Goal: Check status: Check status

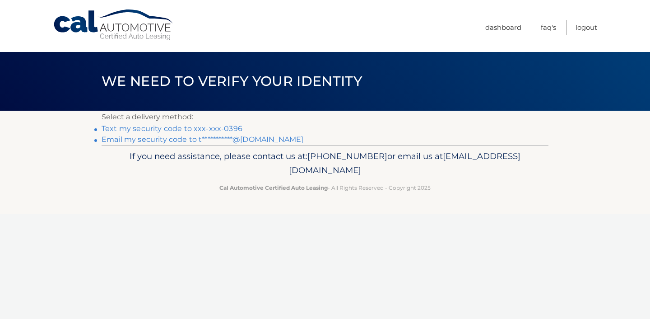
click at [181, 128] on link "Text my security code to xxx-xxx-0396" at bounding box center [172, 128] width 141 height 9
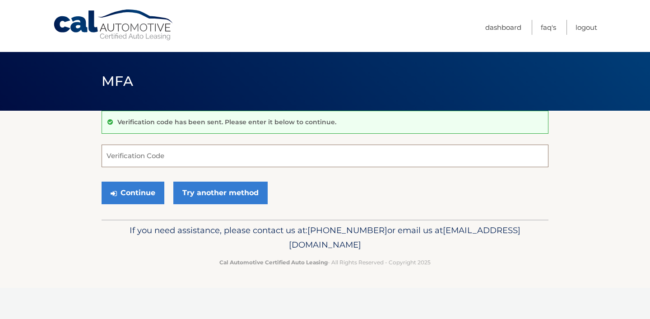
click at [175, 155] on input "Verification Code" at bounding box center [325, 155] width 447 height 23
type input "123612"
click at [141, 192] on button "Continue" at bounding box center [133, 192] width 63 height 23
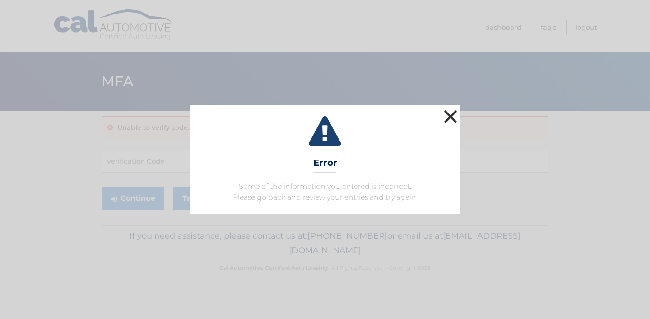
click at [446, 116] on button "×" at bounding box center [450, 116] width 18 height 18
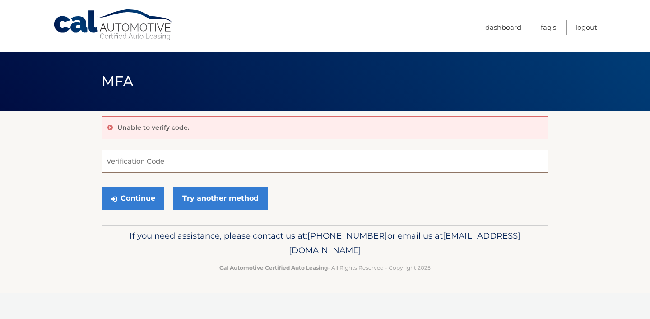
click at [210, 161] on input "Verification Code" at bounding box center [325, 161] width 447 height 23
type input "123512"
click at [136, 198] on button "Continue" at bounding box center [133, 198] width 63 height 23
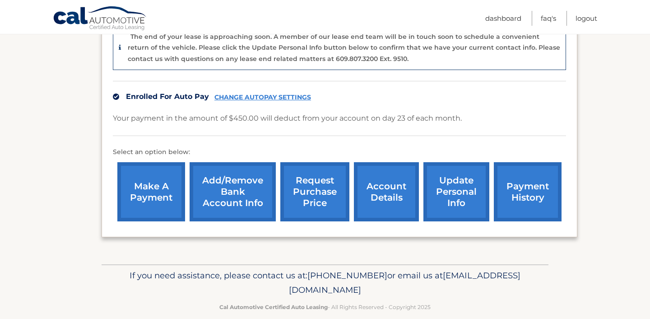
scroll to position [250, 0]
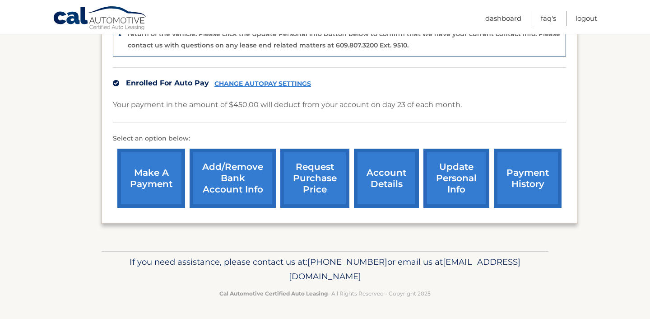
click at [392, 177] on link "account details" at bounding box center [386, 177] width 65 height 59
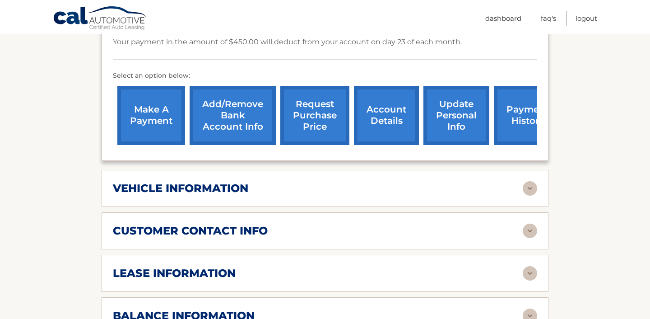
scroll to position [270, 0]
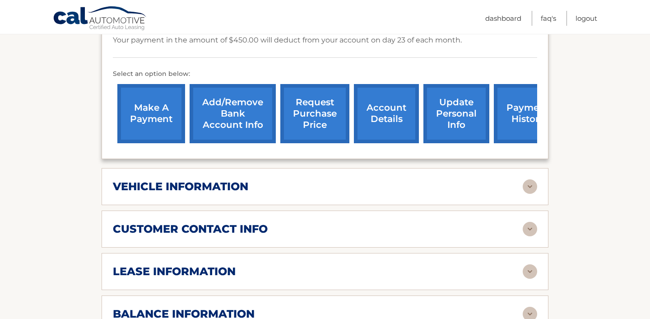
click at [527, 189] on img at bounding box center [530, 186] width 14 height 14
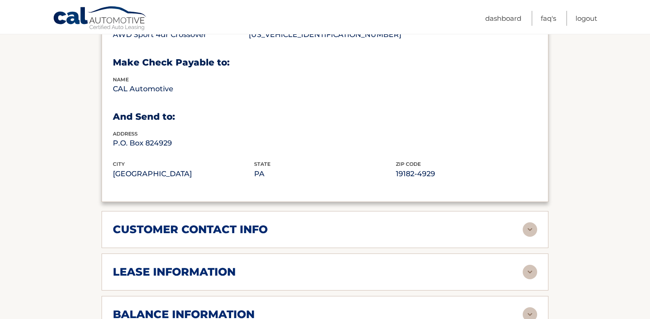
scroll to position [496, 0]
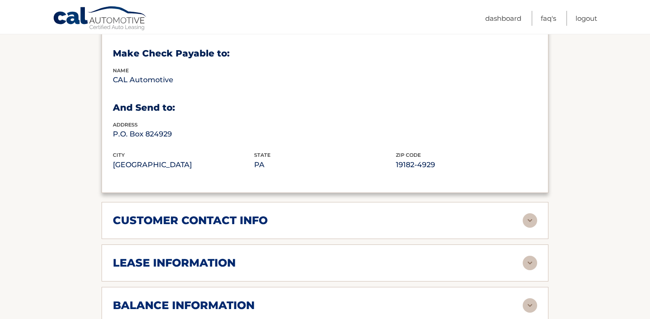
click at [529, 218] on img at bounding box center [530, 220] width 14 height 14
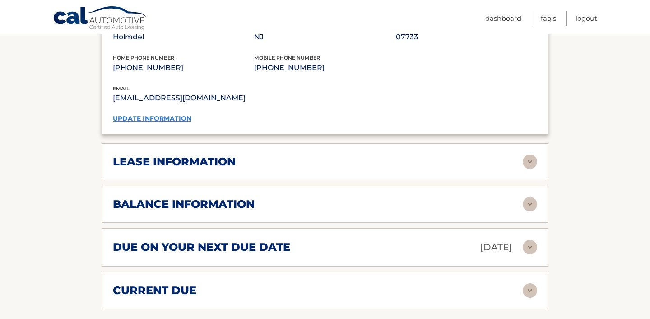
scroll to position [778, 0]
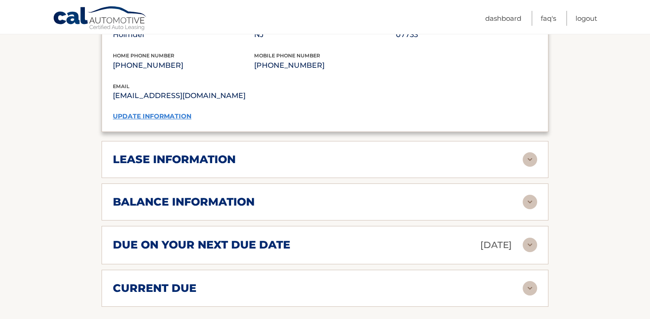
click at [529, 157] on img at bounding box center [530, 159] width 14 height 14
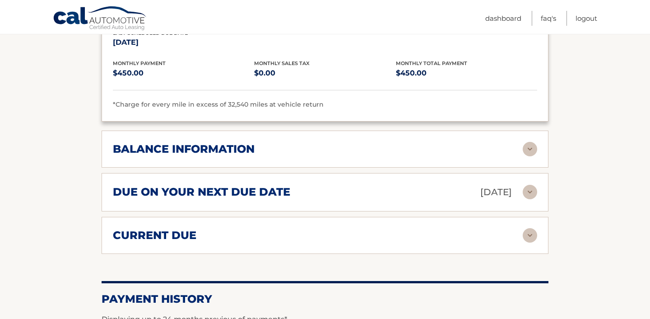
scroll to position [1001, 0]
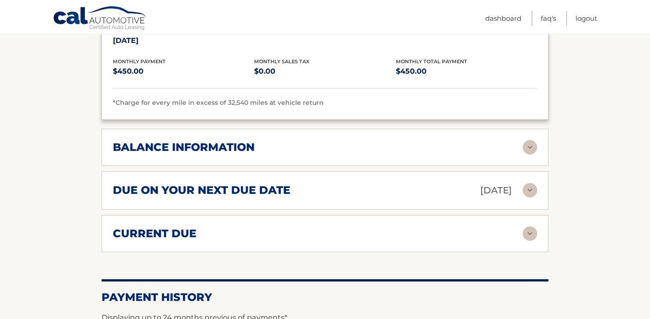
click at [523, 146] on img at bounding box center [530, 147] width 14 height 14
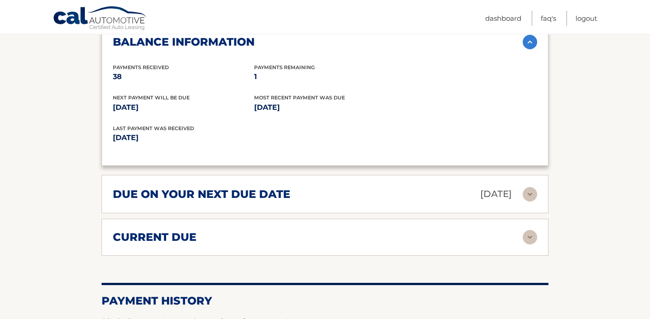
scroll to position [1113, 0]
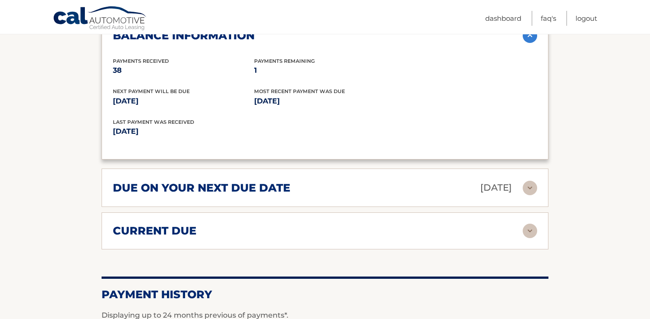
click at [528, 185] on img at bounding box center [530, 188] width 14 height 14
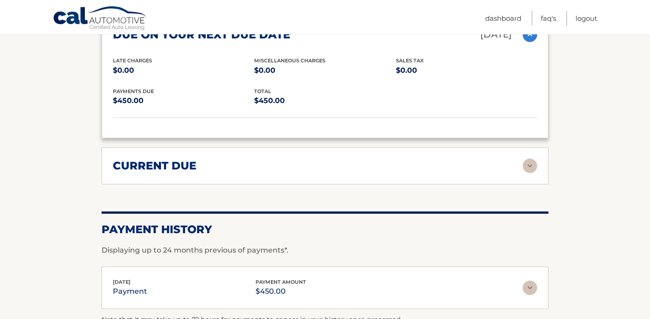
scroll to position [1270, 0]
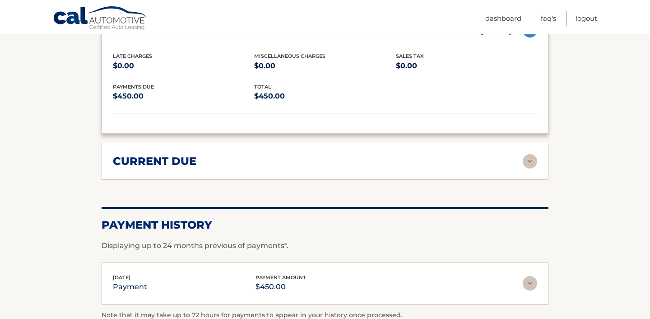
click at [531, 158] on img at bounding box center [530, 161] width 14 height 14
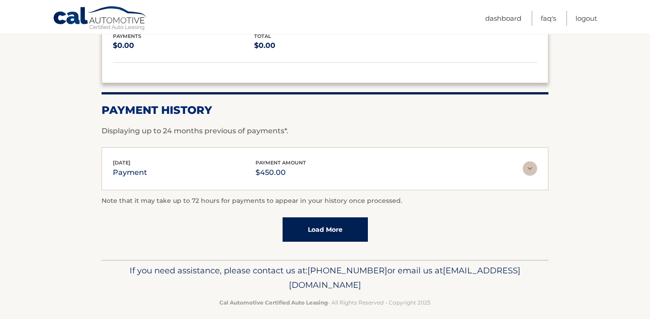
scroll to position [1455, 0]
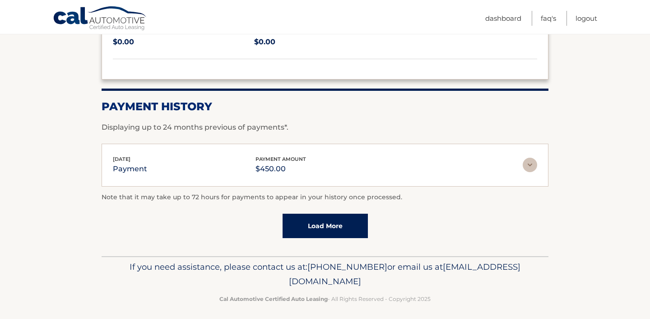
click at [528, 164] on img at bounding box center [530, 164] width 14 height 14
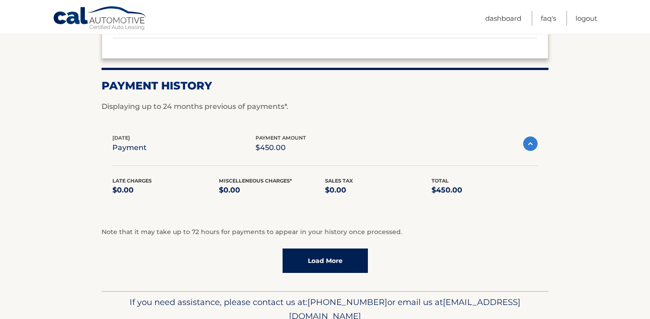
scroll to position [1510, 0]
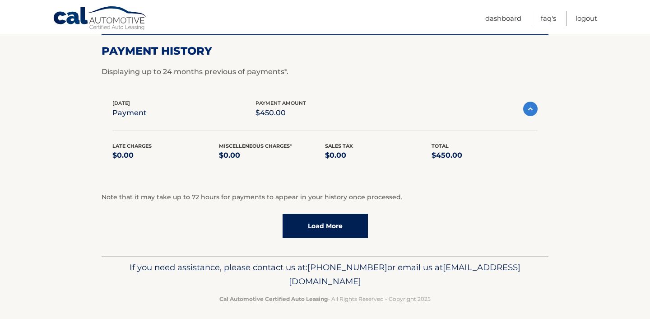
click at [348, 219] on link "Load More" at bounding box center [324, 225] width 85 height 24
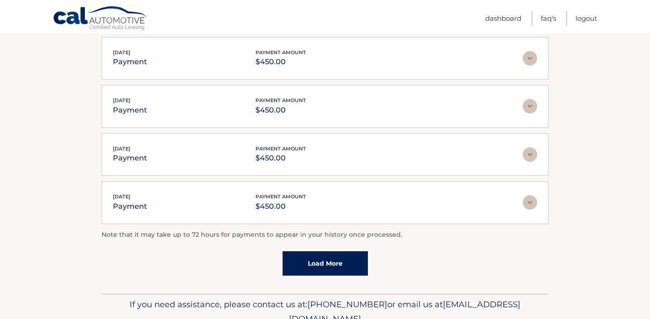
scroll to position [1750, 0]
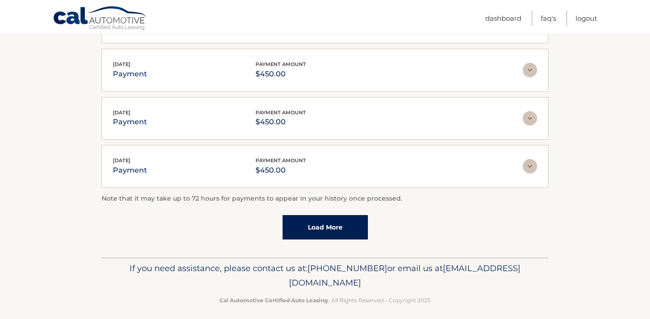
click at [327, 220] on link "Load More" at bounding box center [324, 227] width 85 height 24
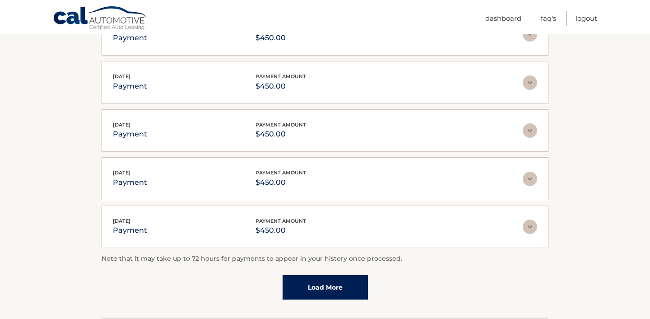
scroll to position [1989, 0]
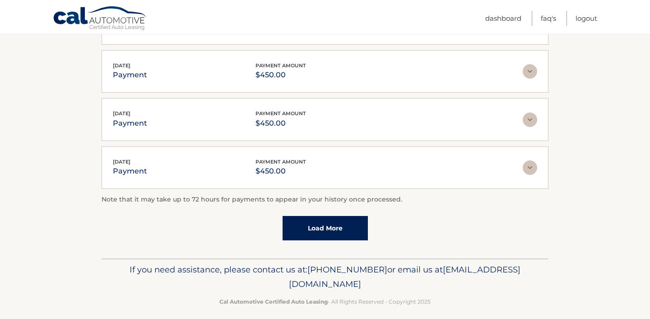
click at [325, 227] on link "Load More" at bounding box center [324, 228] width 85 height 24
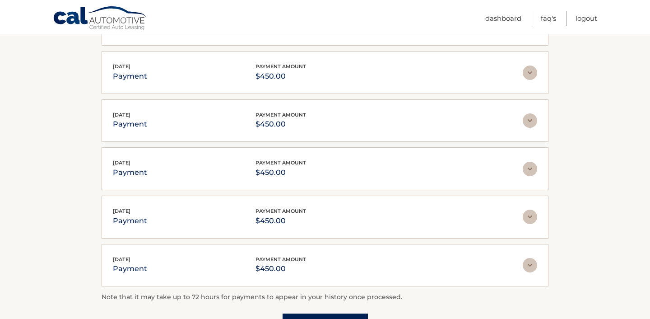
scroll to position [2228, 0]
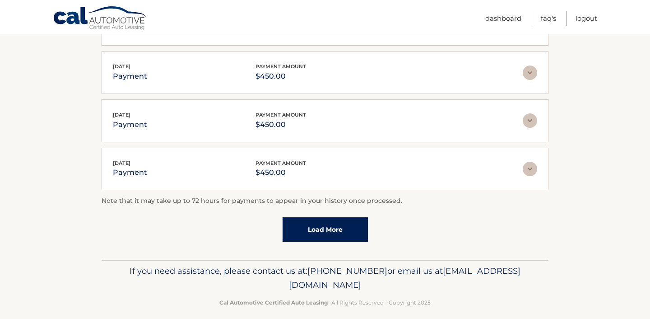
click at [328, 220] on link "Load More" at bounding box center [324, 229] width 85 height 24
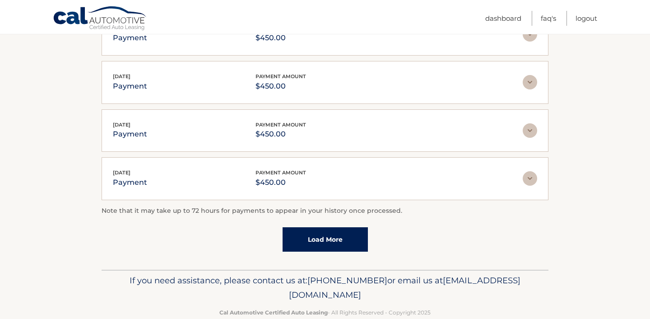
scroll to position [2467, 0]
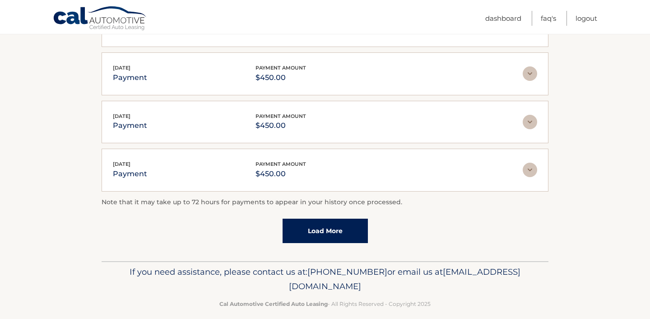
click at [331, 223] on link "Load More" at bounding box center [324, 230] width 85 height 24
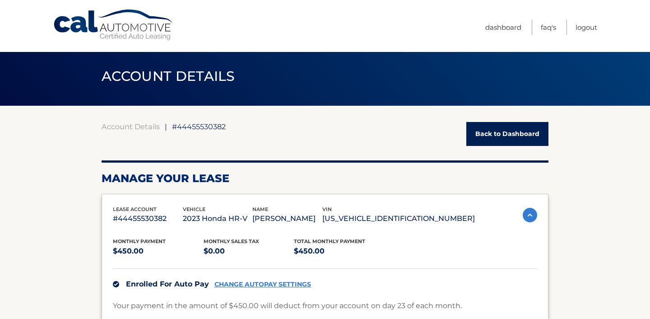
scroll to position [7, 0]
